Goal: Task Accomplishment & Management: Use online tool/utility

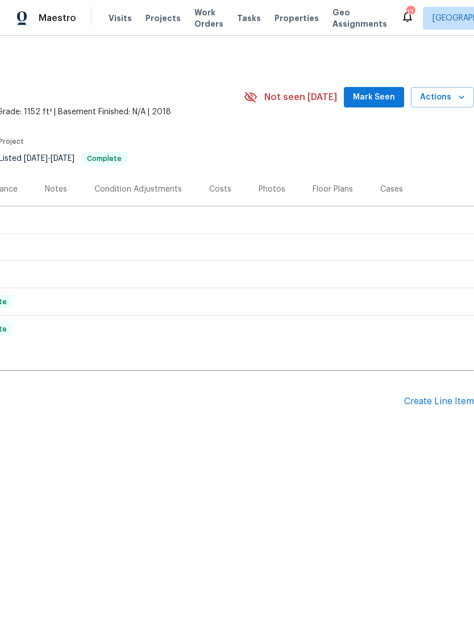
scroll to position [0, 168]
click at [440, 405] on div "Create Line Item" at bounding box center [439, 401] width 70 height 11
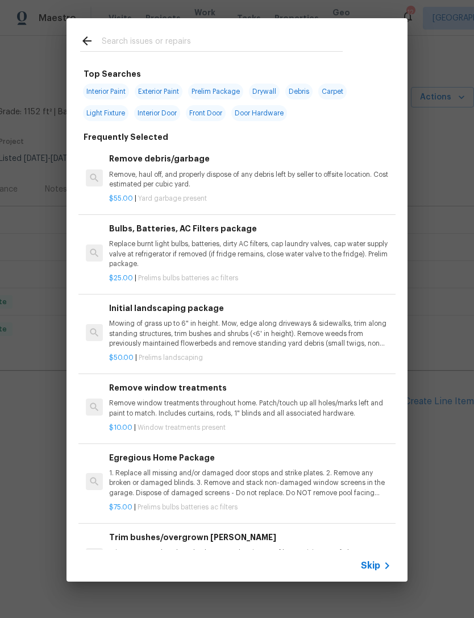
click at [265, 41] on input "text" at bounding box center [222, 42] width 241 height 17
click at [206, 38] on input "text" at bounding box center [222, 42] width 241 height 17
click at [385, 560] on icon at bounding box center [387, 565] width 14 height 14
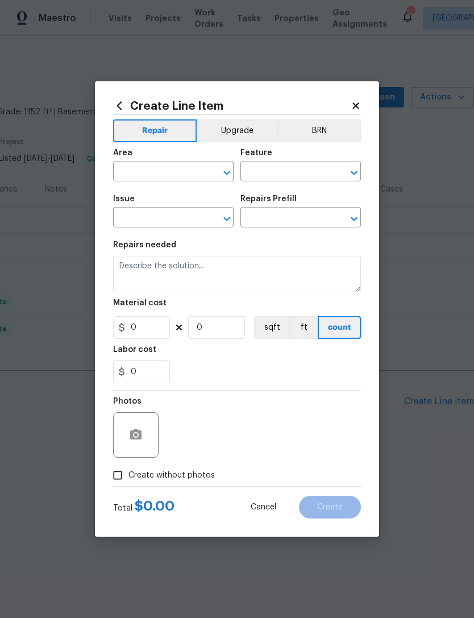
click at [168, 175] on input "text" at bounding box center [157, 173] width 89 height 18
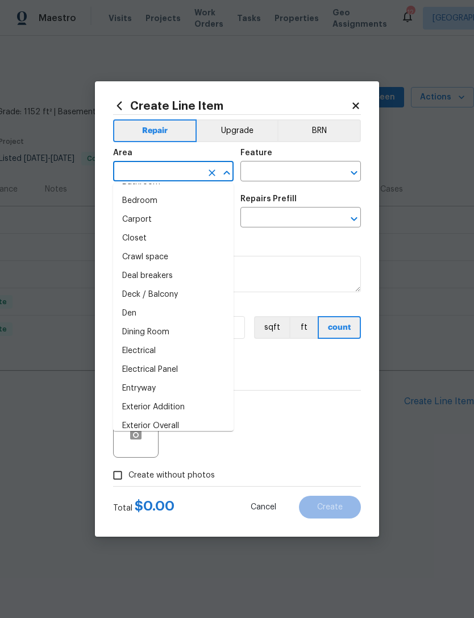
scroll to position [84, 0]
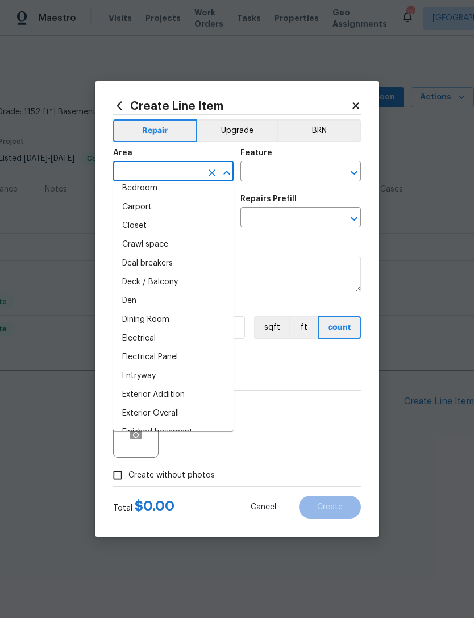
click at [321, 430] on div "Photos" at bounding box center [237, 427] width 248 height 74
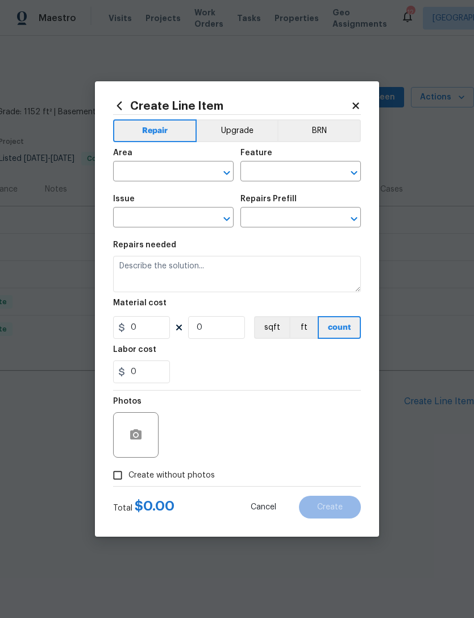
click at [144, 420] on div at bounding box center [135, 434] width 45 height 45
click at [144, 427] on button "button" at bounding box center [135, 434] width 27 height 27
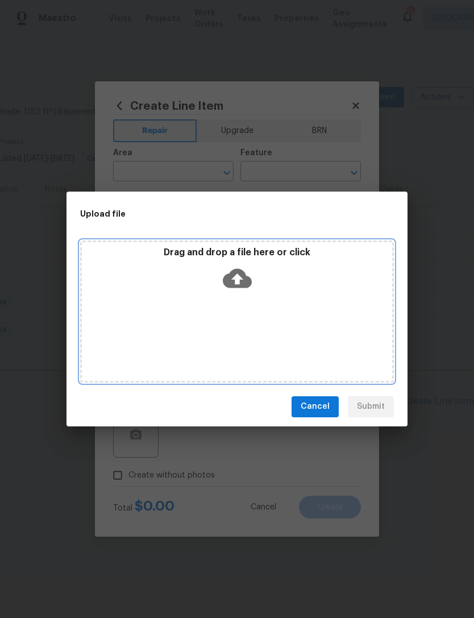
click at [243, 287] on icon at bounding box center [237, 277] width 29 height 19
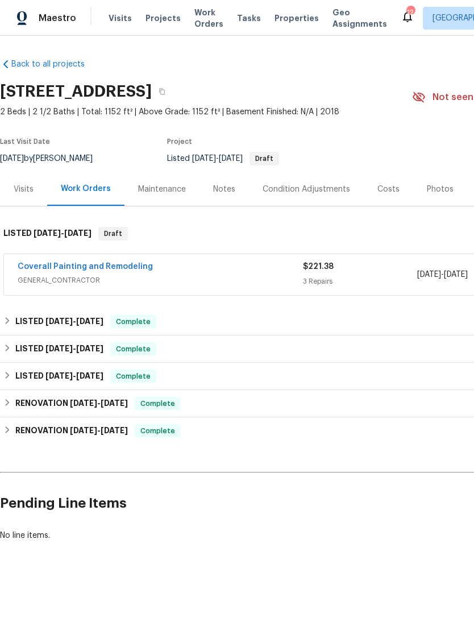
click at [193, 277] on span "GENERAL_CONTRACTOR" at bounding box center [160, 279] width 285 height 11
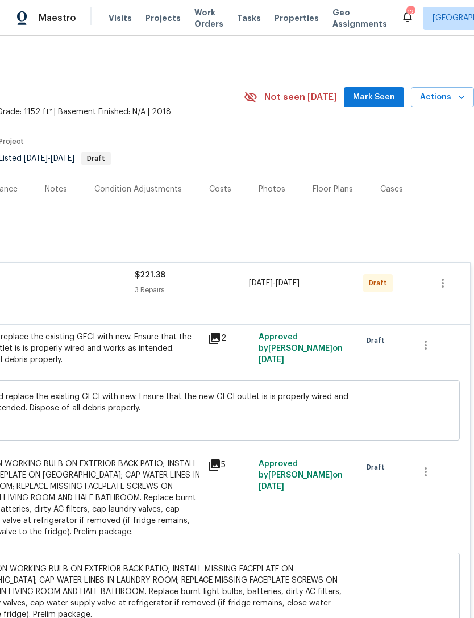
scroll to position [0, 168]
click at [440, 278] on icon "button" at bounding box center [443, 283] width 14 height 14
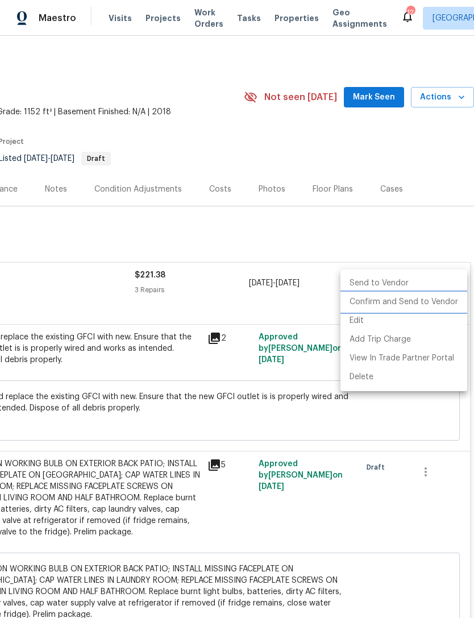
click at [440, 305] on li "Confirm and Send to Vendor" at bounding box center [403, 302] width 127 height 19
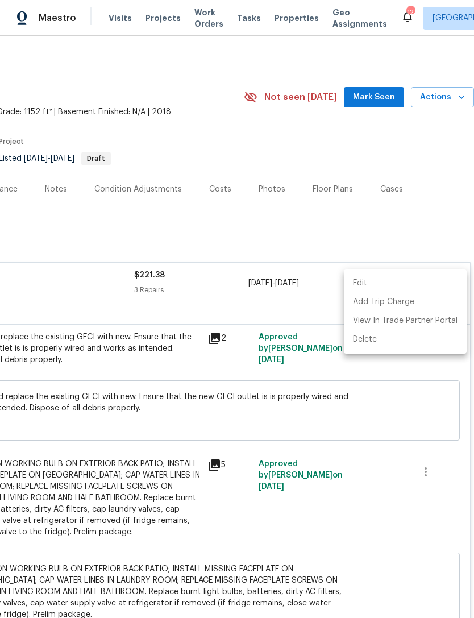
click at [218, 242] on div at bounding box center [237, 309] width 474 height 618
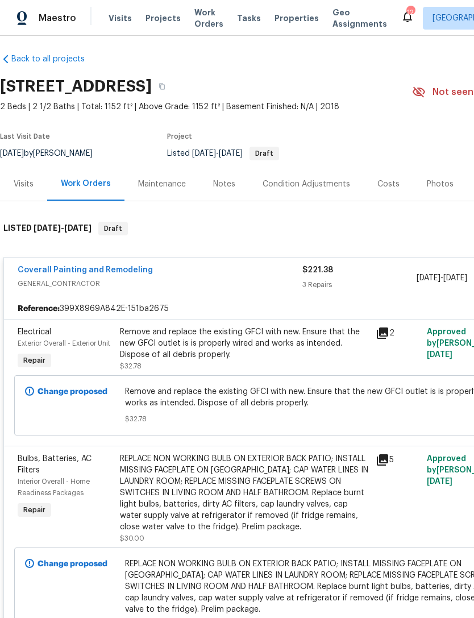
scroll to position [5, 0]
click at [37, 266] on link "Coverall Painting and Remodeling" at bounding box center [85, 270] width 135 height 8
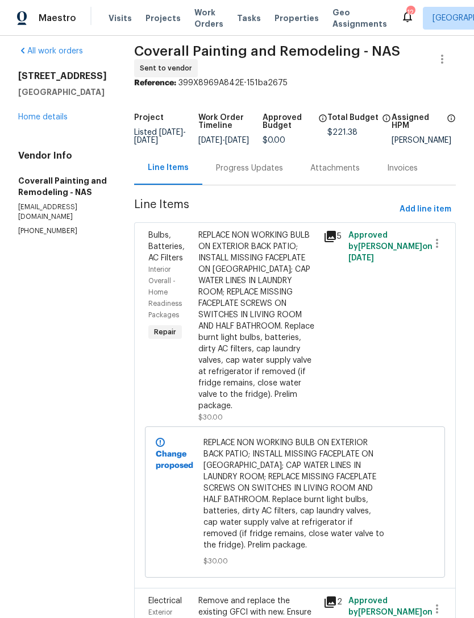
scroll to position [10, 0]
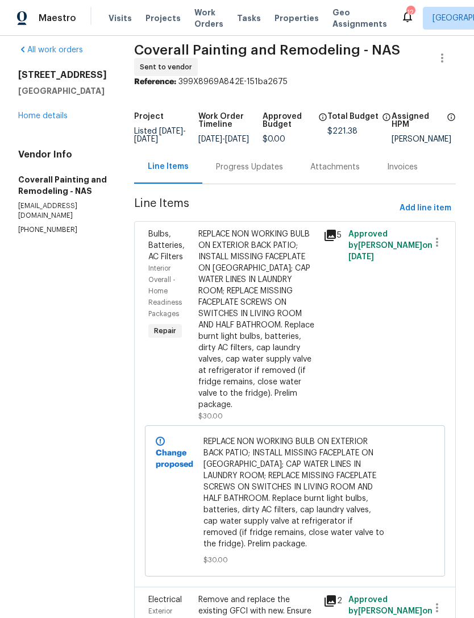
click at [283, 173] on div "Progress Updates" at bounding box center [249, 166] width 67 height 11
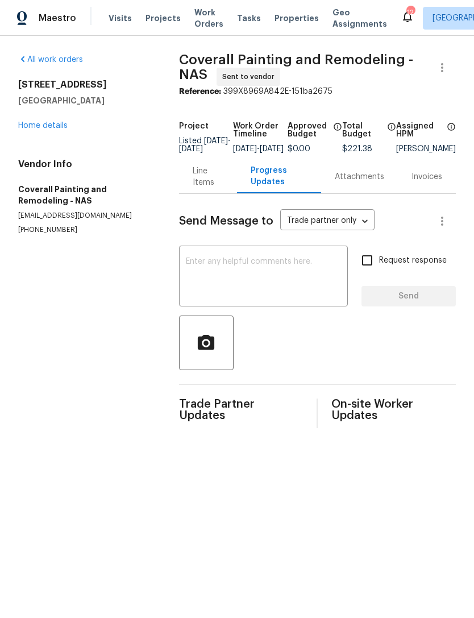
click at [262, 273] on textarea at bounding box center [263, 277] width 155 height 40
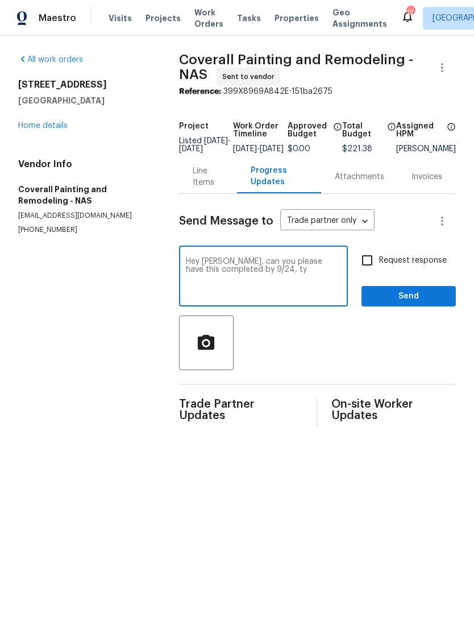
type textarea "Hey Minor, can you please have this completed by 9/24, ty"
click at [414, 294] on button "Send" at bounding box center [408, 296] width 94 height 21
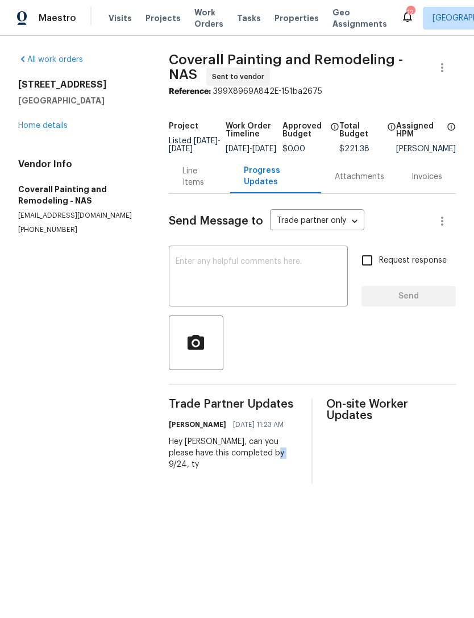
click at [27, 128] on link "Home details" at bounding box center [42, 126] width 49 height 8
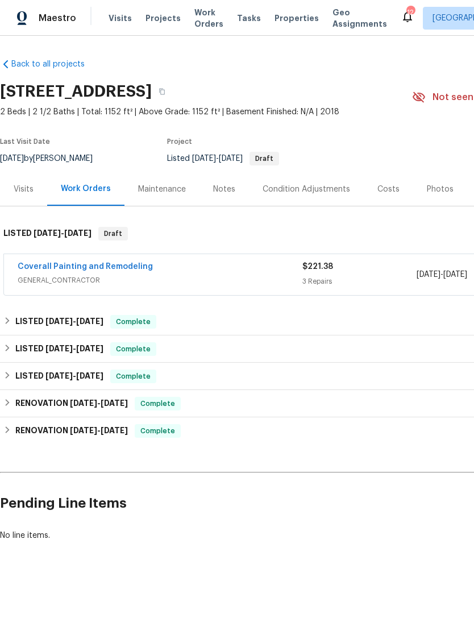
click at [213, 193] on div "Notes" at bounding box center [224, 189] width 22 height 11
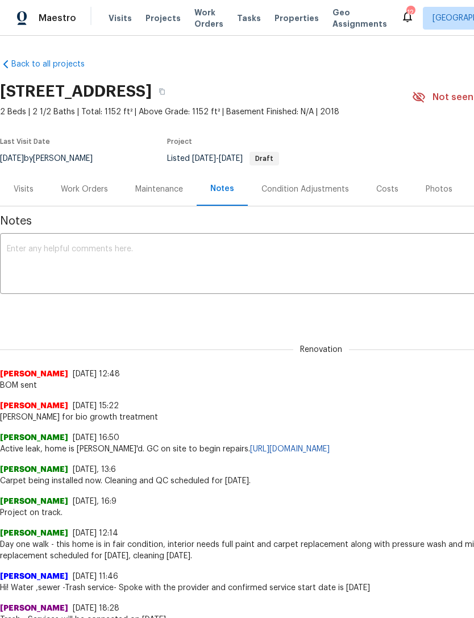
click at [288, 260] on textarea at bounding box center [321, 265] width 628 height 40
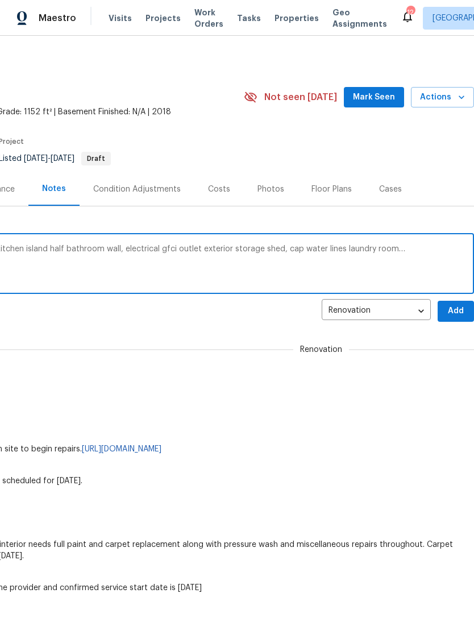
scroll to position [-1, 170]
type textarea "LWO created, to be complete 9/25; paint kitchen island half bathroom wall, elec…"
click at [467, 308] on button "Add" at bounding box center [455, 311] width 36 height 21
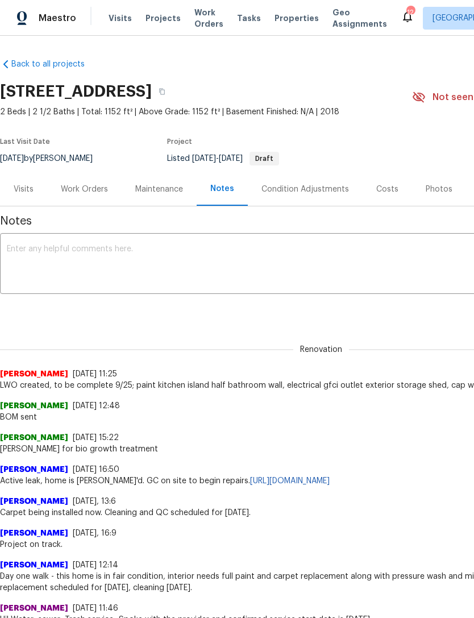
scroll to position [0, 0]
